Goal: Task Accomplishment & Management: Use online tool/utility

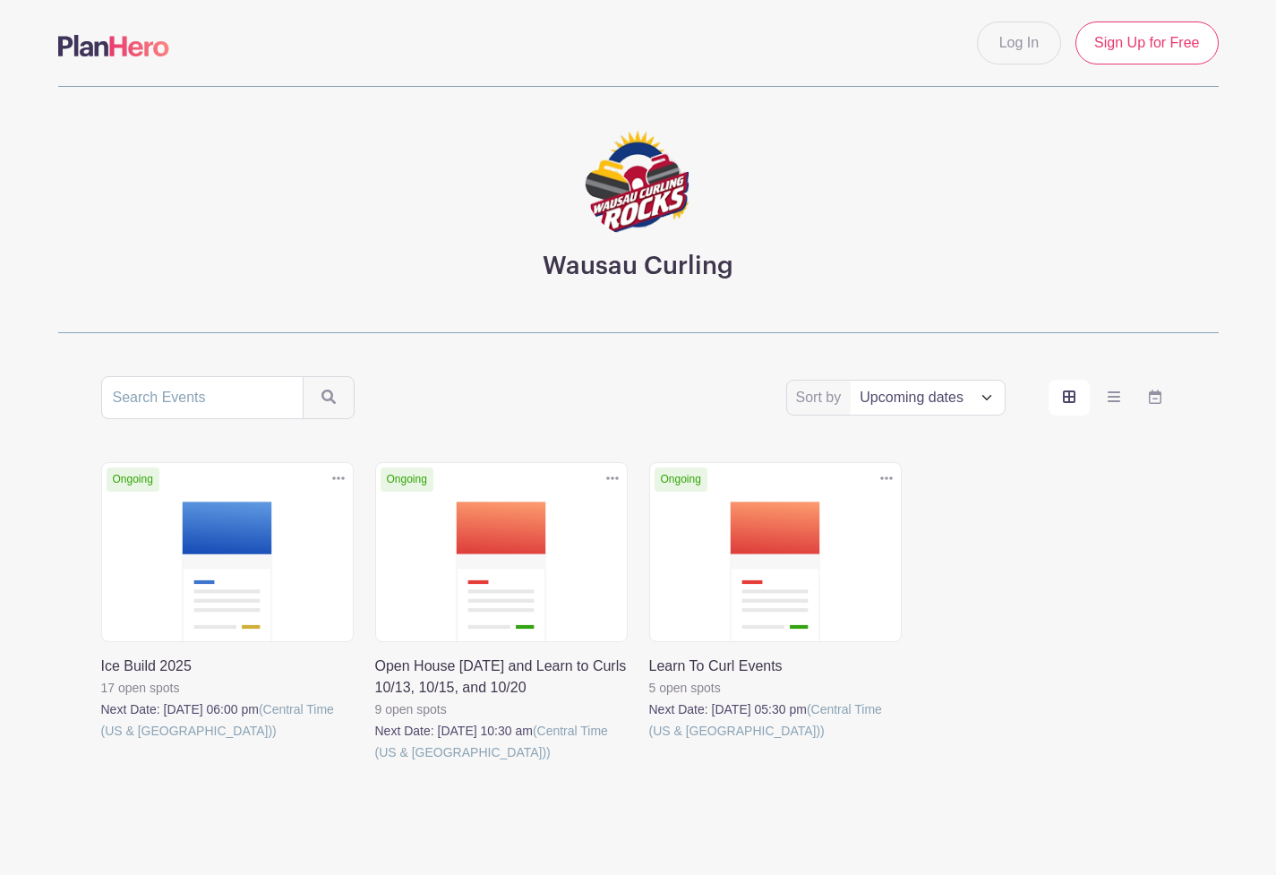
click at [101, 742] on link at bounding box center [101, 742] width 0 height 0
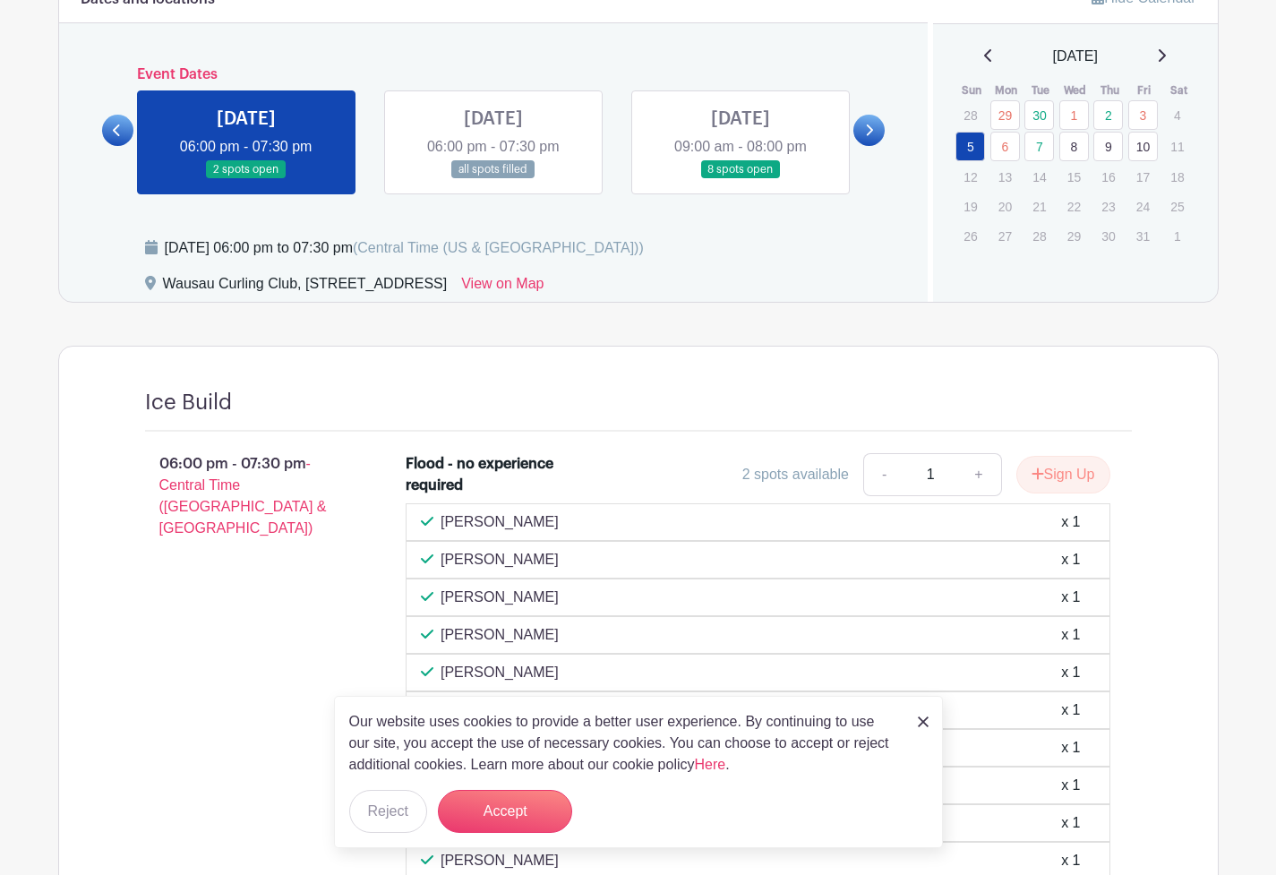
scroll to position [806, 0]
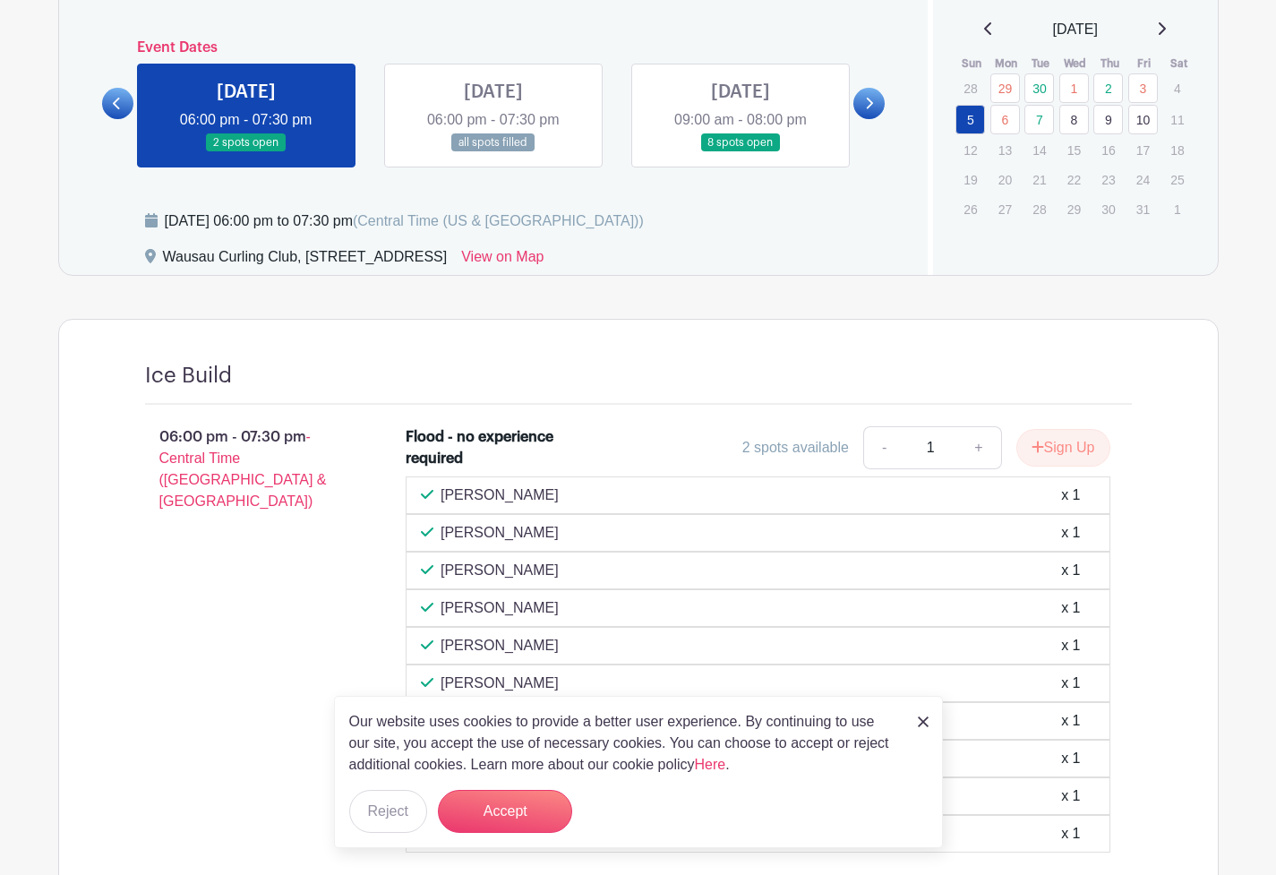
click at [741, 152] on link at bounding box center [741, 152] width 0 height 0
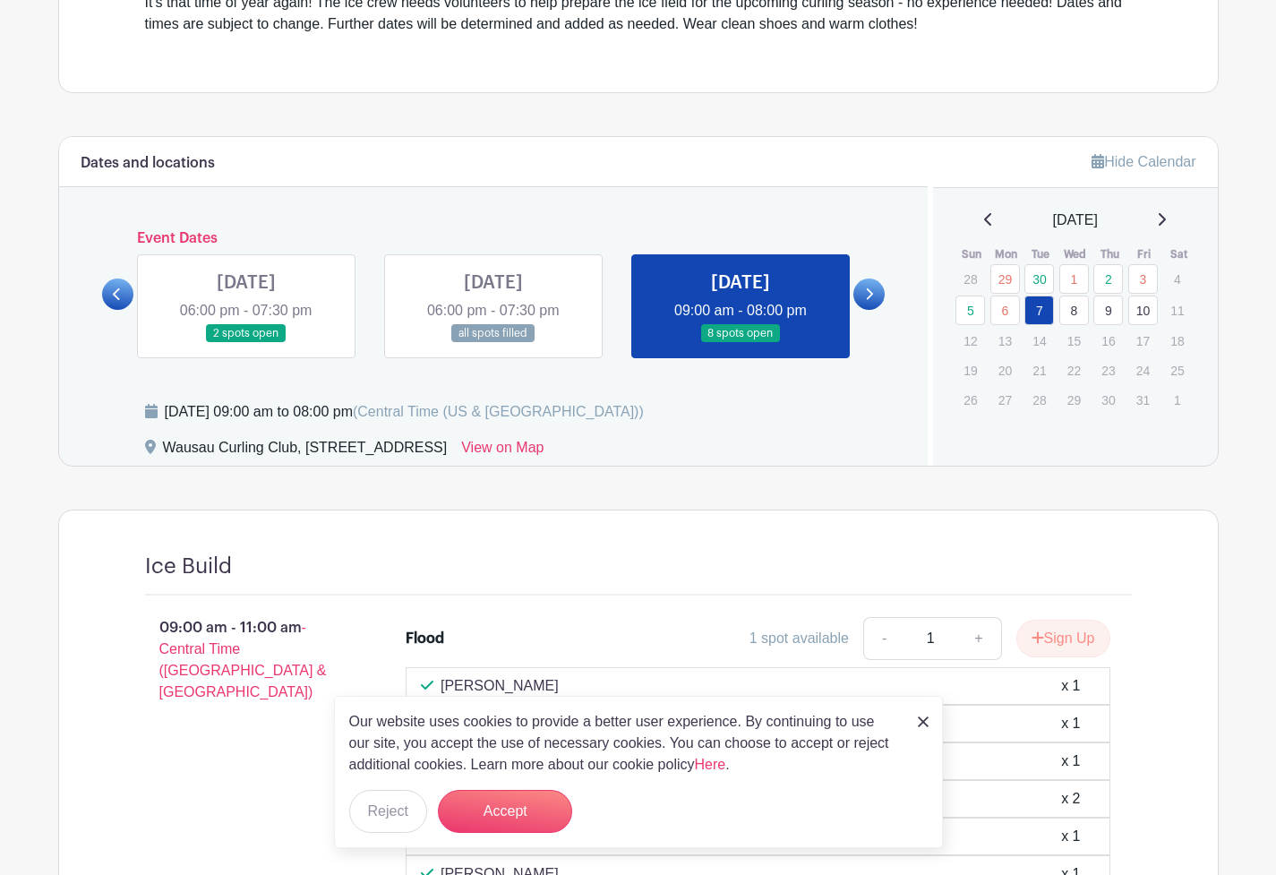
scroll to position [675, 0]
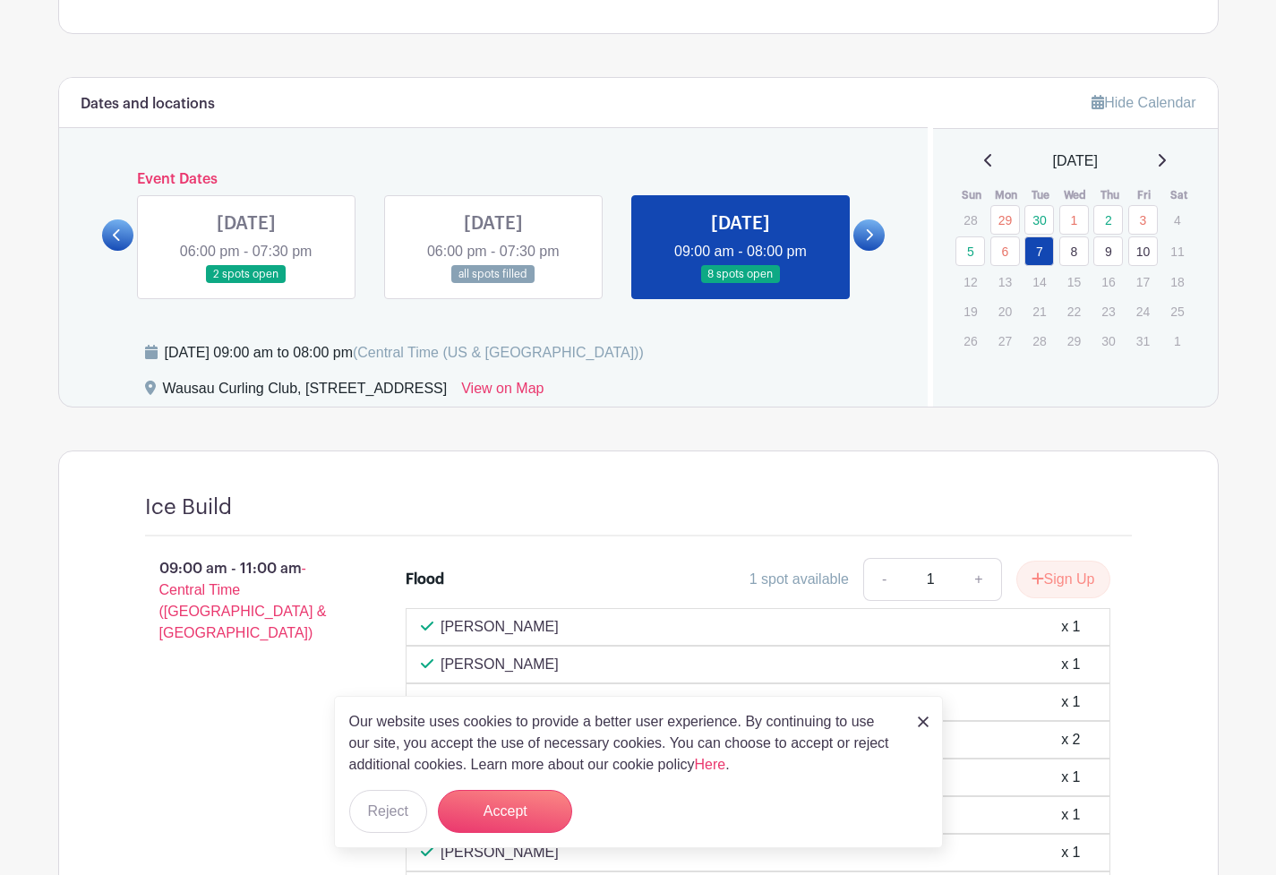
click at [246, 284] on link at bounding box center [246, 284] width 0 height 0
